Goal: Complete application form

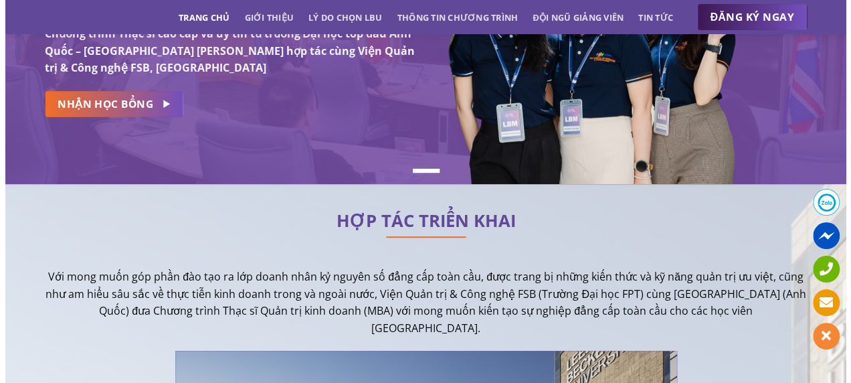
scroll to position [191, 0]
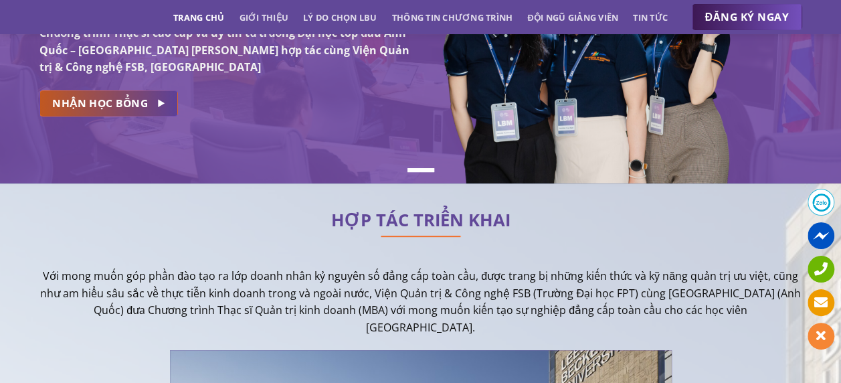
click at [118, 115] on link "NHẬN HỌC BỔNG" at bounding box center [108, 103] width 139 height 26
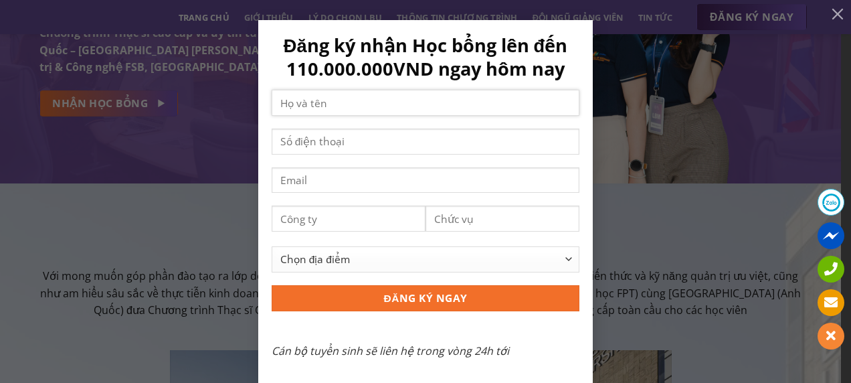
click at [315, 98] on input "Contact form" at bounding box center [426, 103] width 308 height 26
type input "Minh"
click at [327, 139] on input "Contact form" at bounding box center [426, 142] width 308 height 26
type input "0"
type input "0338863389"
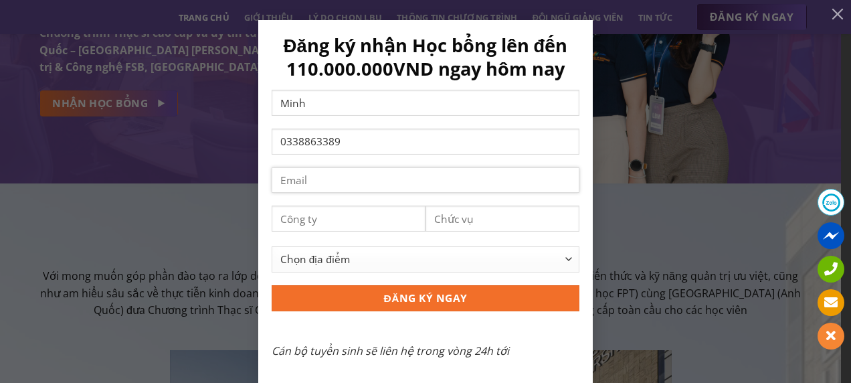
click at [320, 191] on input "Contact form" at bounding box center [426, 180] width 308 height 26
type input "[EMAIL_ADDRESS][DOMAIN_NAME]"
click at [340, 212] on input "Contact form" at bounding box center [349, 218] width 154 height 26
type input "CMC"
click at [467, 224] on input "Contact form" at bounding box center [503, 218] width 154 height 26
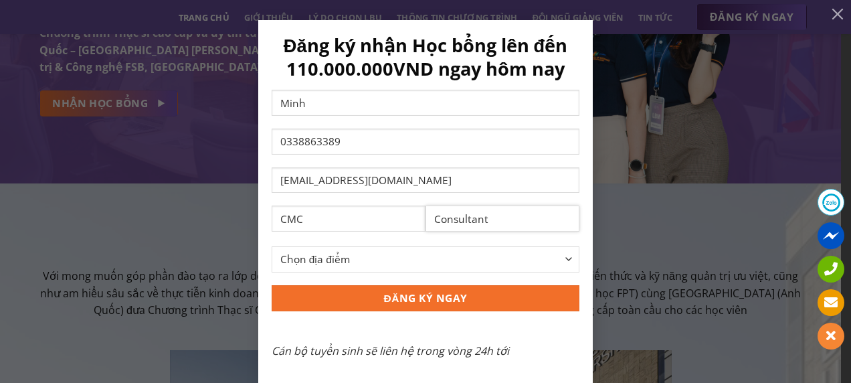
type input "Consultant"
click at [380, 268] on select "Chọn địa điểm [GEOGRAPHIC_DATA] [GEOGRAPHIC_DATA] [GEOGRAPHIC_DATA] [GEOGRAPHIC…" at bounding box center [426, 259] width 308 height 26
select select "[GEOGRAPHIC_DATA]"
click at [272, 246] on select "Chọn địa điểm [GEOGRAPHIC_DATA] [GEOGRAPHIC_DATA] [GEOGRAPHIC_DATA] [GEOGRAPHIC…" at bounding box center [426, 259] width 308 height 26
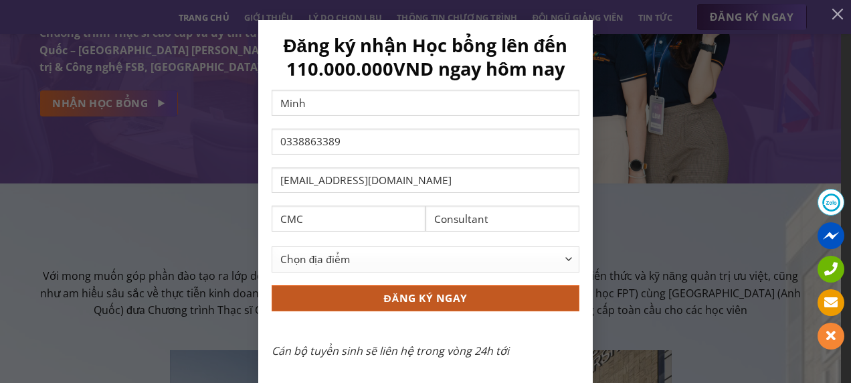
click at [399, 309] on input "ĐĂNG KÝ NGAY" at bounding box center [426, 298] width 308 height 26
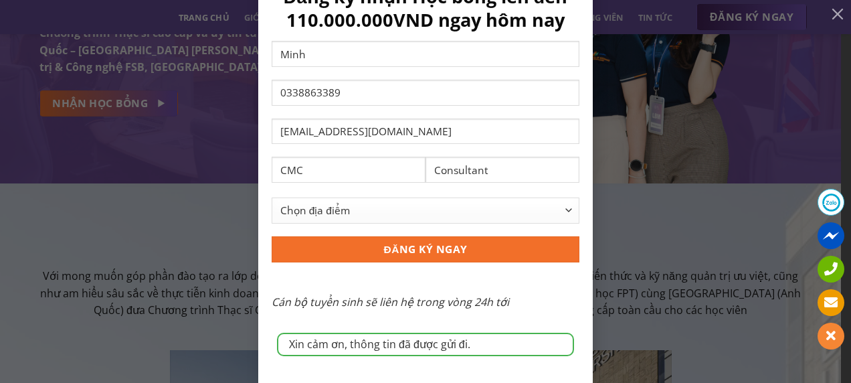
scroll to position [0, 0]
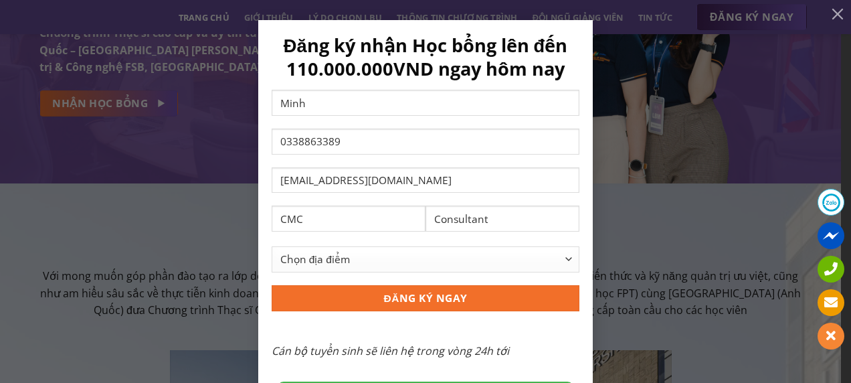
click at [663, 185] on div "Xin cảm ơn, thông tin đã được gửi đi. Đăng ký nhận Học bổng lên đến 110.000.000…" at bounding box center [425, 226] width 811 height 412
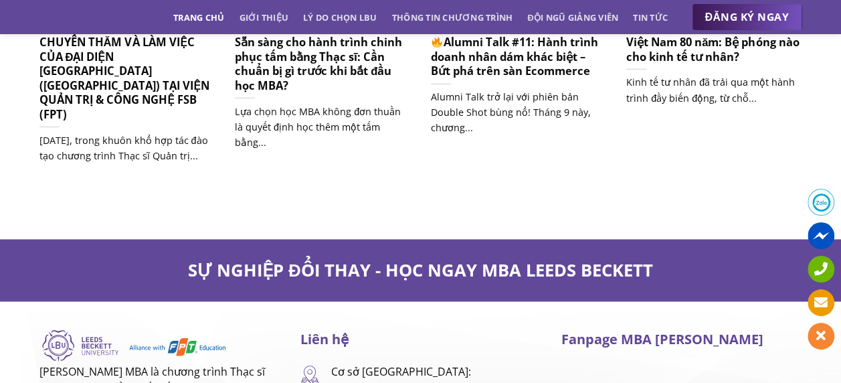
scroll to position [8652, 0]
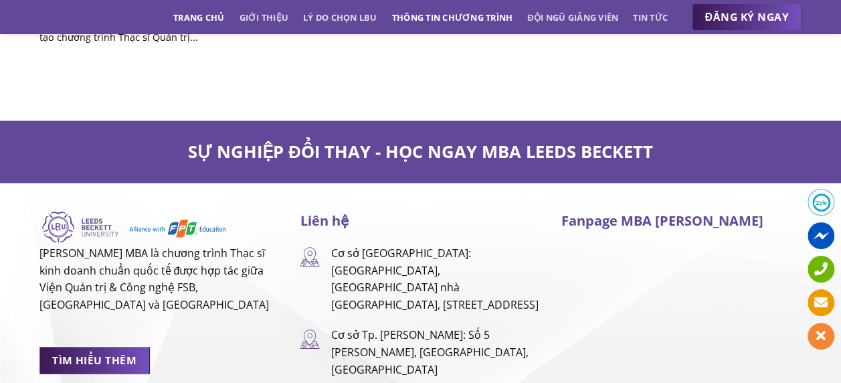
click at [458, 17] on link "Thông tin chương trình" at bounding box center [452, 17] width 121 height 24
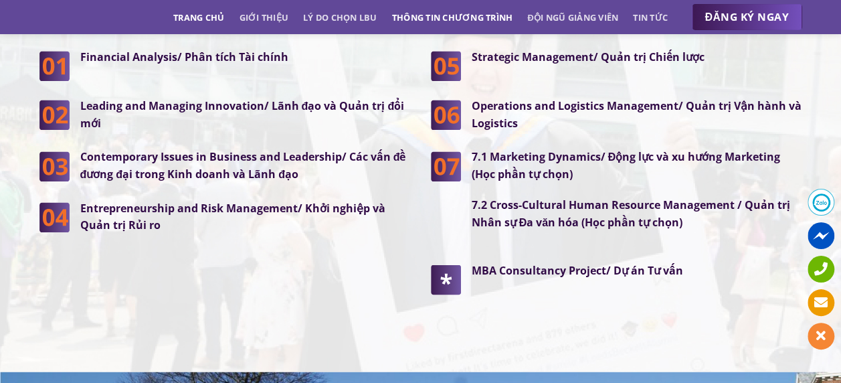
scroll to position [2436, 0]
